Goal: Information Seeking & Learning: Learn about a topic

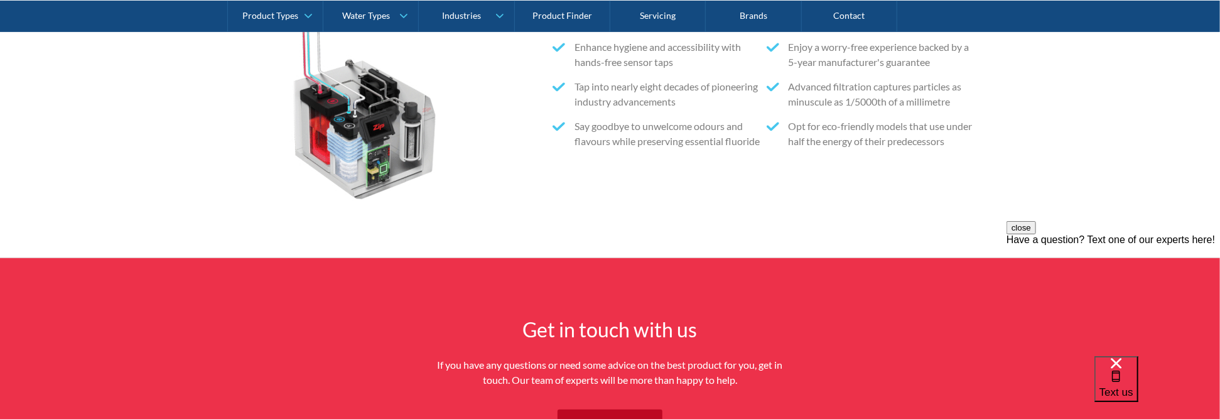
scroll to position [3234, 0]
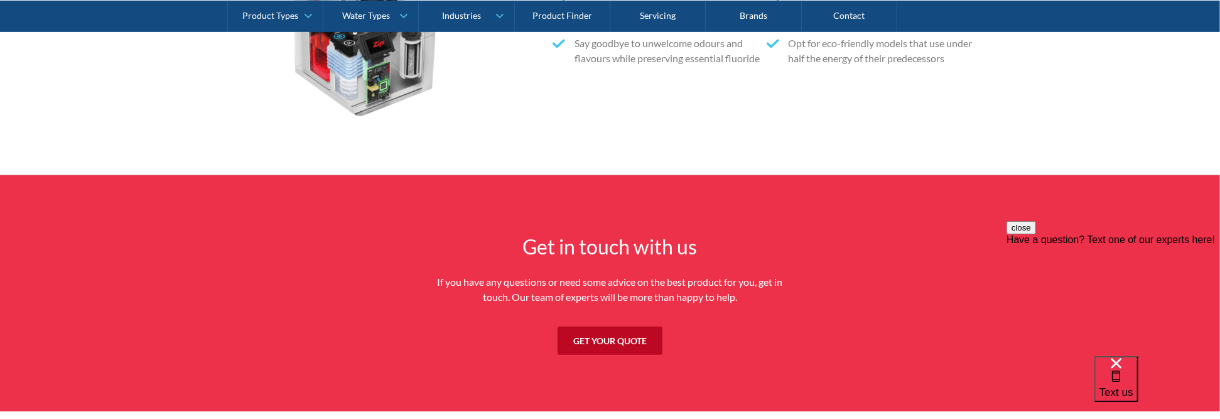
click at [704, 393] on section "Get in touch with us If you have any questions or need some advice on the best …" at bounding box center [610, 293] width 1220 height 236
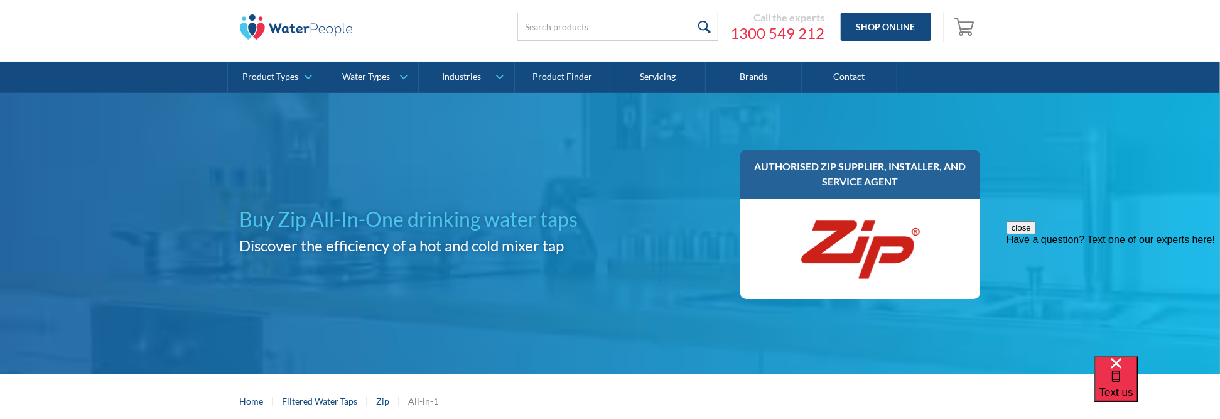
scroll to position [14, 0]
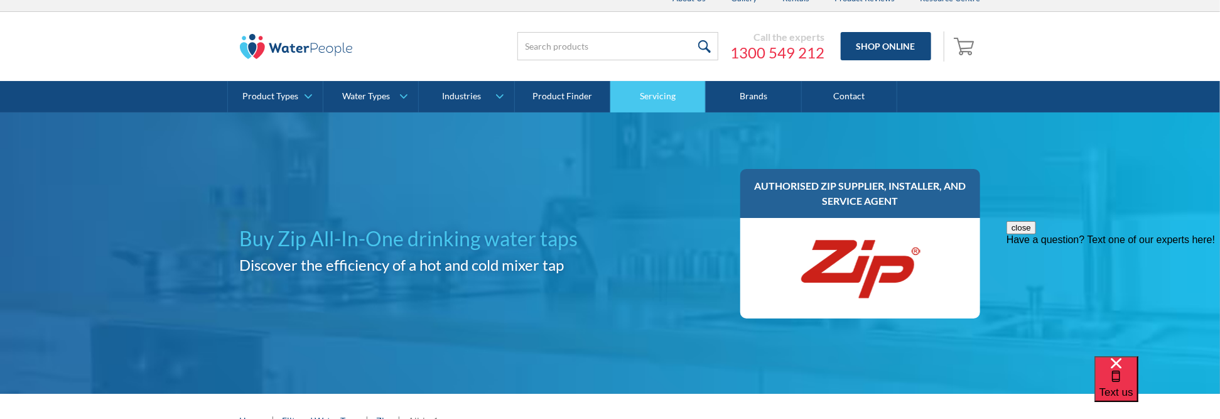
click at [681, 99] on link "Servicing" at bounding box center [657, 96] width 95 height 31
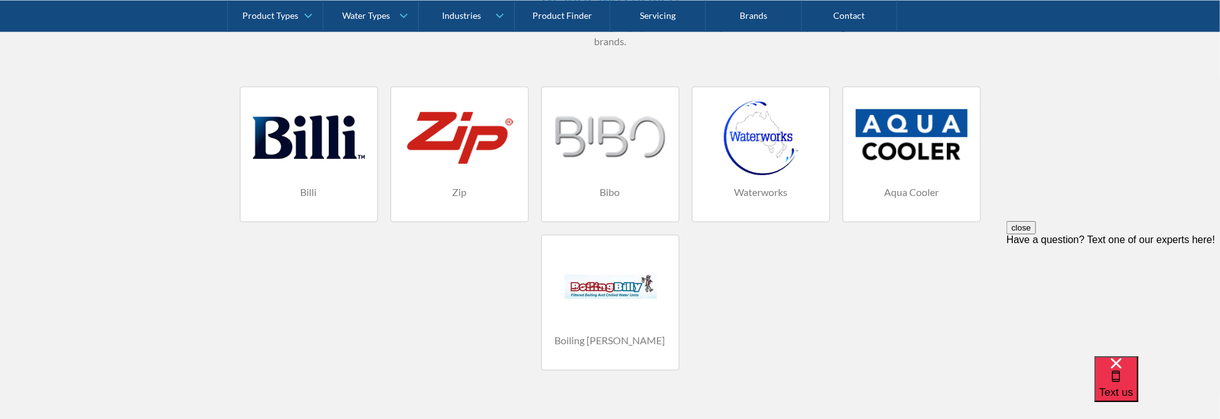
scroll to position [877, 0]
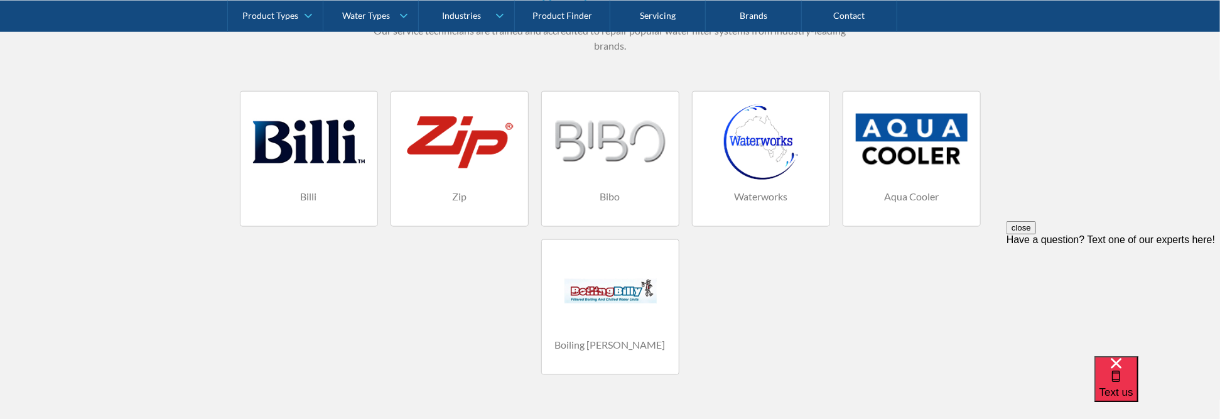
click at [477, 149] on div at bounding box center [460, 141] width 112 height 75
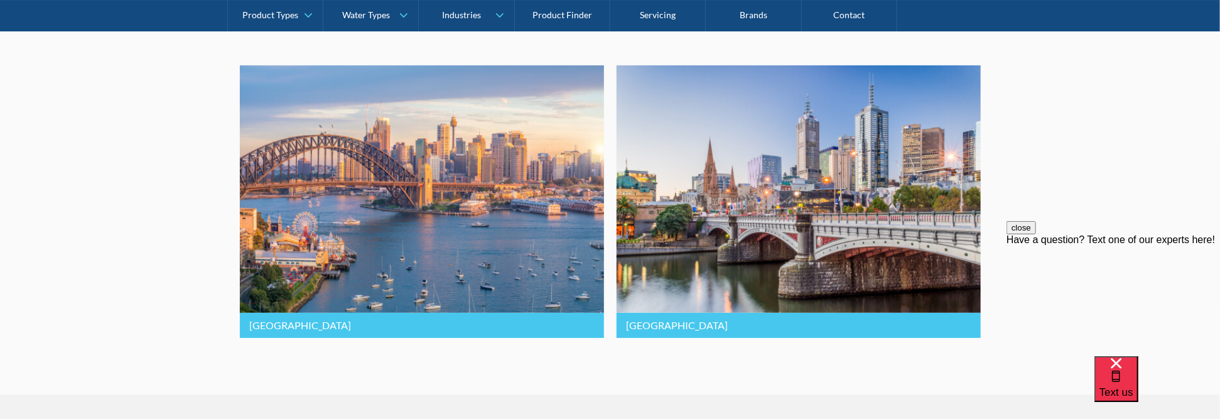
scroll to position [2047, 0]
